Goal: Task Accomplishment & Management: Use online tool/utility

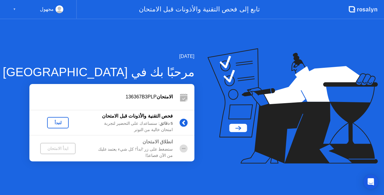
click at [54, 123] on div "لنبدأ" at bounding box center [58, 122] width 17 height 5
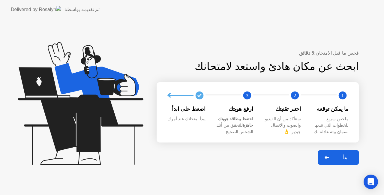
click at [346, 158] on div "ابدأ" at bounding box center [345, 158] width 23 height 6
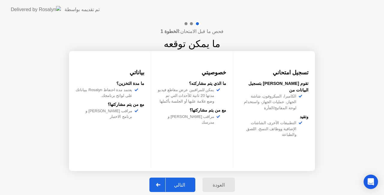
click at [190, 187] on div "التالي" at bounding box center [180, 185] width 28 height 6
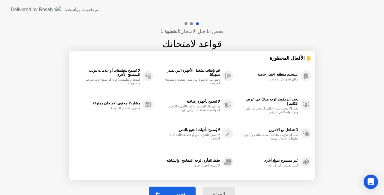
click at [181, 189] on button "فهمت" at bounding box center [172, 194] width 47 height 14
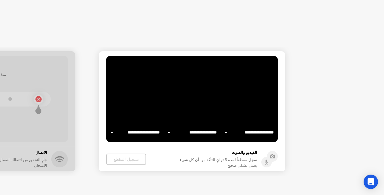
select select "**********"
select select "*******"
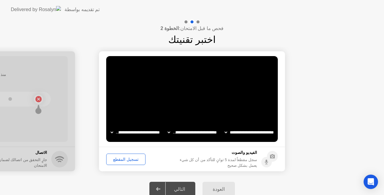
click at [146, 132] on select "**********" at bounding box center [135, 132] width 51 height 12
click at [189, 131] on select "**********" at bounding box center [192, 132] width 51 height 12
click at [131, 162] on div "تسجيل المقطع" at bounding box center [125, 159] width 35 height 5
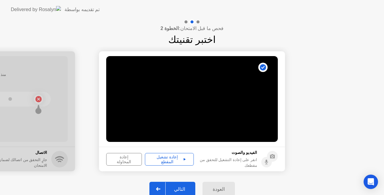
click at [127, 156] on div "إعادة المحاولة" at bounding box center [124, 160] width 32 height 10
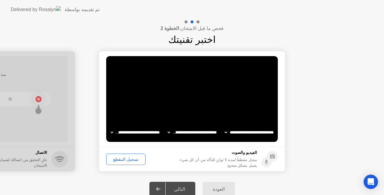
click at [127, 157] on div "تسجيل المقطع" at bounding box center [125, 159] width 35 height 5
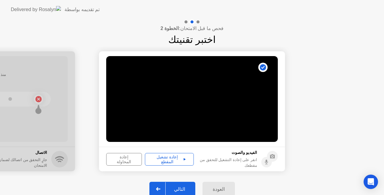
click at [182, 155] on button "إعادة تشغيل المقطع" at bounding box center [169, 159] width 49 height 13
click at [178, 190] on div "التالي" at bounding box center [180, 189] width 28 height 6
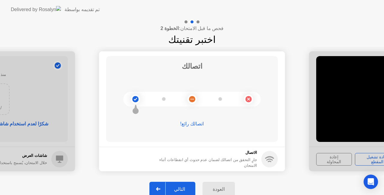
click at [178, 190] on div "التالي" at bounding box center [180, 189] width 28 height 6
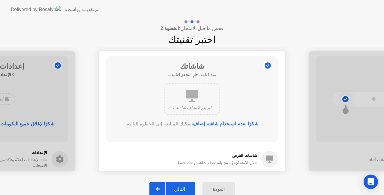
click at [178, 190] on div "التالي" at bounding box center [180, 189] width 28 height 6
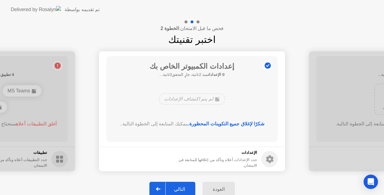
click at [178, 190] on div "التالي" at bounding box center [180, 189] width 28 height 6
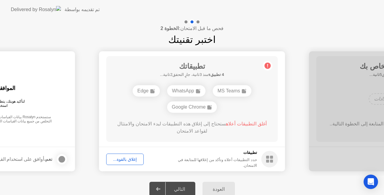
click at [125, 158] on div "إغلاق بالقوة..." at bounding box center [124, 159] width 33 height 5
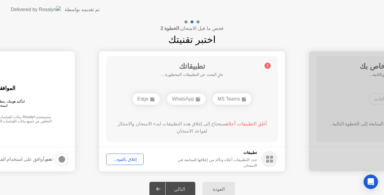
click at [121, 160] on div "إغلاق بالقوة..." at bounding box center [124, 159] width 33 height 5
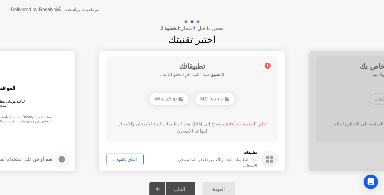
click at [120, 157] on div "إغلاق بالقوة..." at bounding box center [124, 159] width 33 height 5
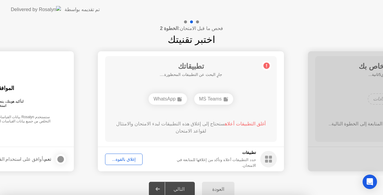
click at [261, 195] on div at bounding box center [191, 195] width 383 height 0
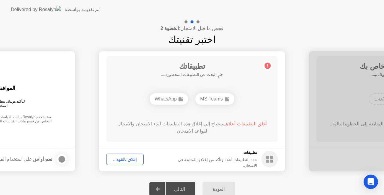
click at [127, 159] on div "إغلاق بالقوة..." at bounding box center [124, 159] width 33 height 5
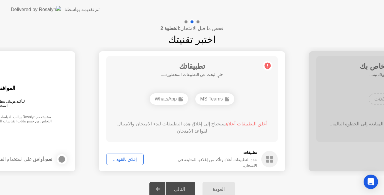
click at [180, 192] on div "التالي" at bounding box center [180, 189] width 28 height 6
click at [123, 158] on div "إغلاق بالقوة..." at bounding box center [124, 159] width 33 height 5
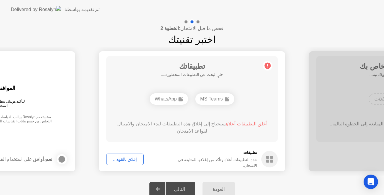
click at [220, 187] on div "العودة" at bounding box center [218, 189] width 29 height 6
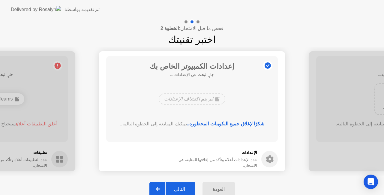
click at [220, 187] on div "العودة" at bounding box center [218, 189] width 29 height 6
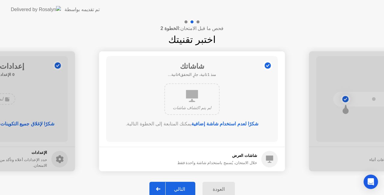
click at [189, 190] on div "التالي" at bounding box center [180, 189] width 28 height 6
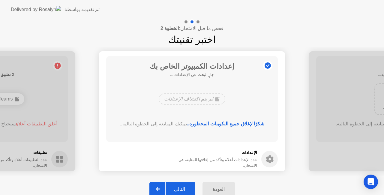
click at [189, 190] on div "التالي" at bounding box center [180, 189] width 28 height 6
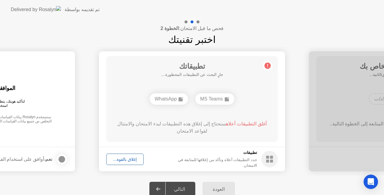
click at [189, 190] on div "التالي" at bounding box center [180, 189] width 28 height 6
